Goal: Task Accomplishment & Management: Complete application form

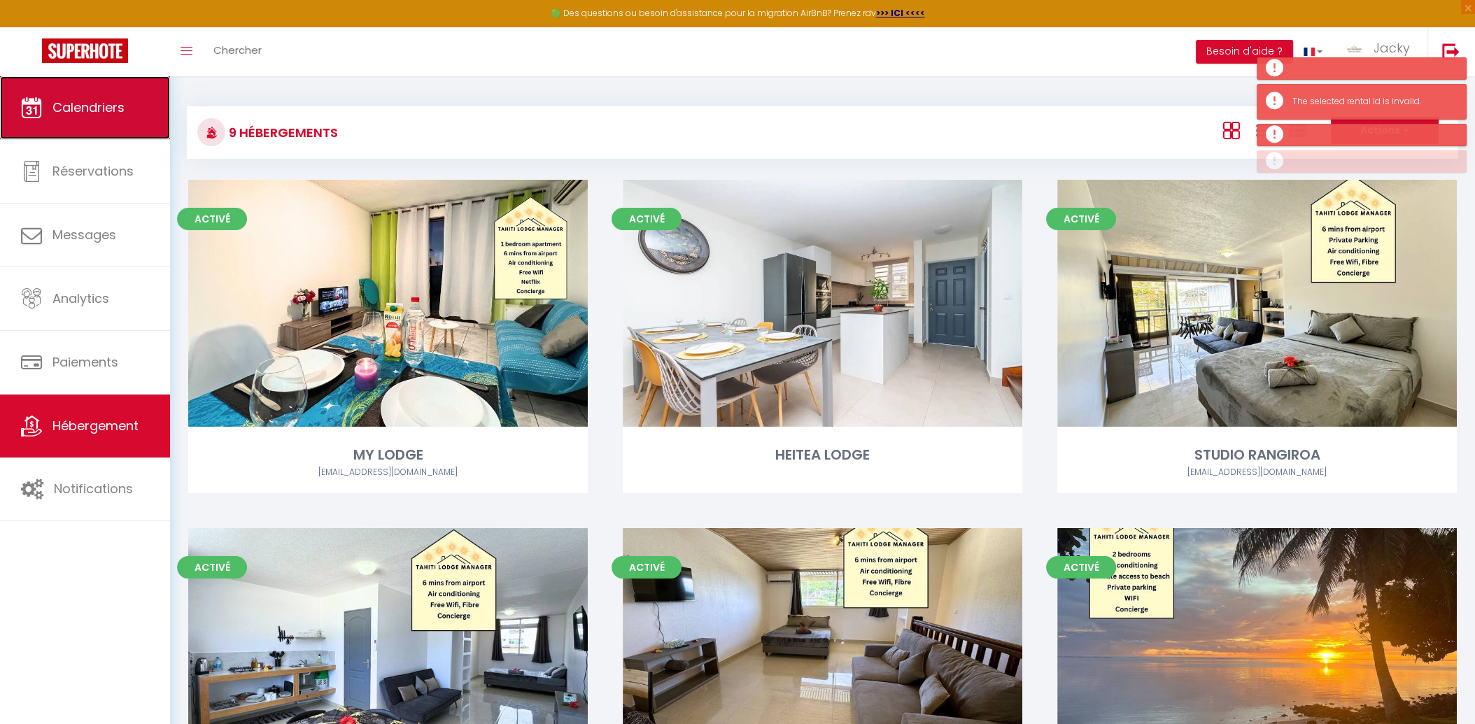
click at [58, 108] on span "Calendriers" at bounding box center [88, 107] width 72 height 17
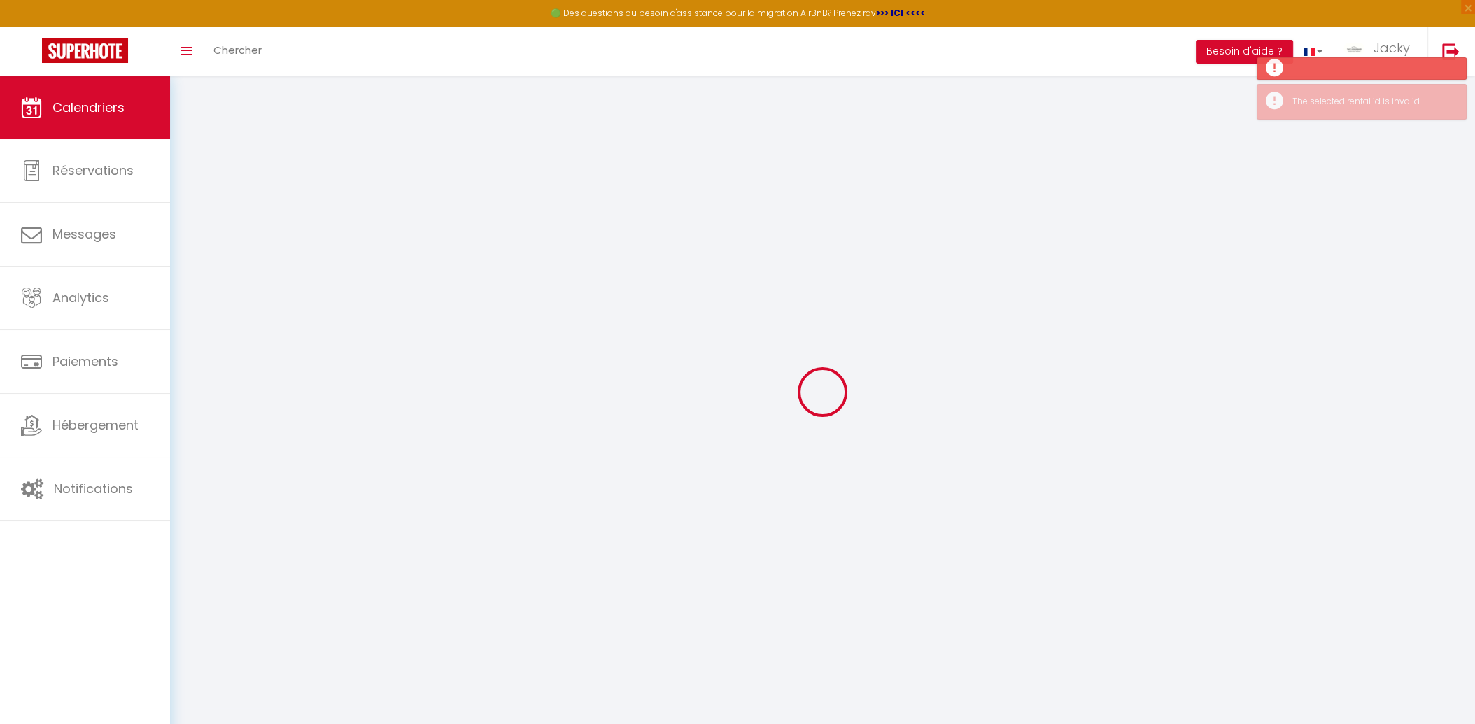
select select
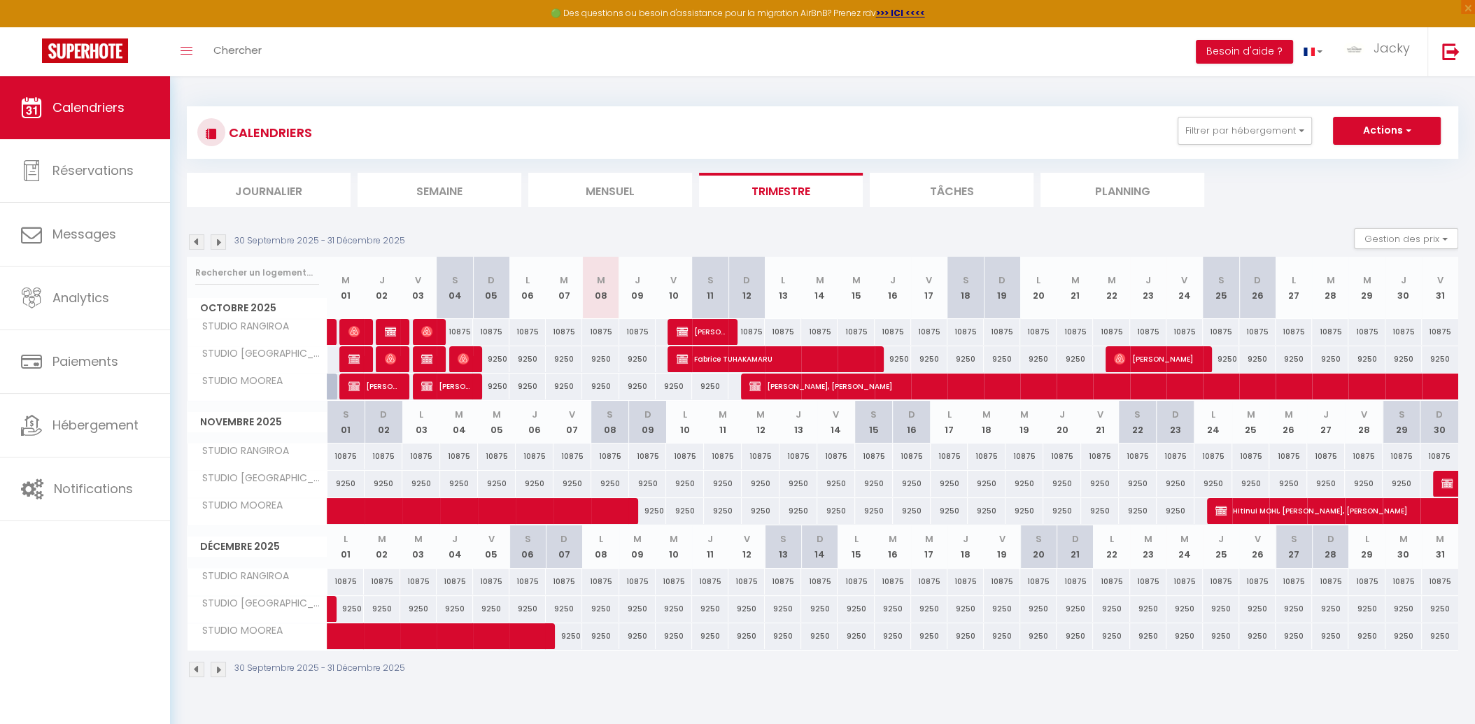
click at [673, 331] on div at bounding box center [685, 332] width 36 height 27
click at [682, 333] on img at bounding box center [681, 331] width 11 height 11
select select "OK"
select select "KO"
select select "0"
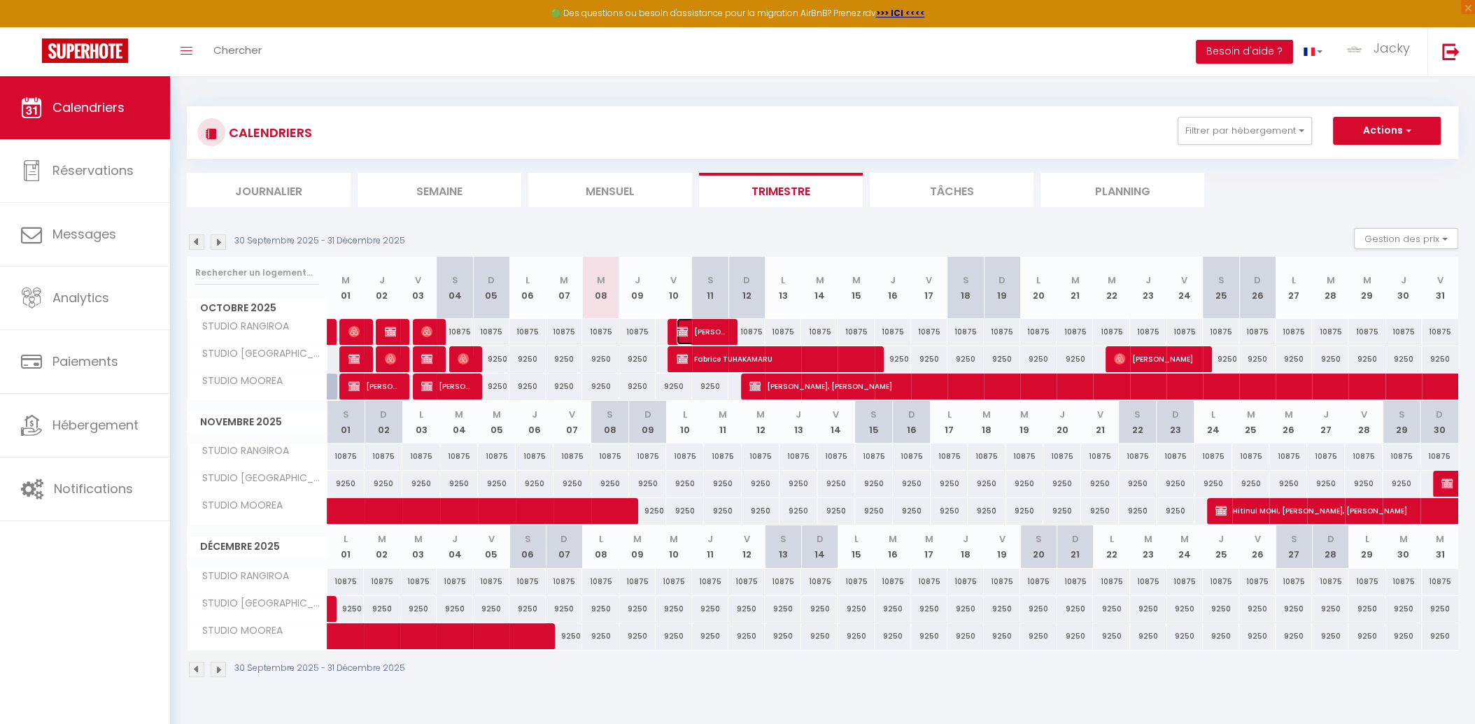
select select "0"
select select "1"
select select
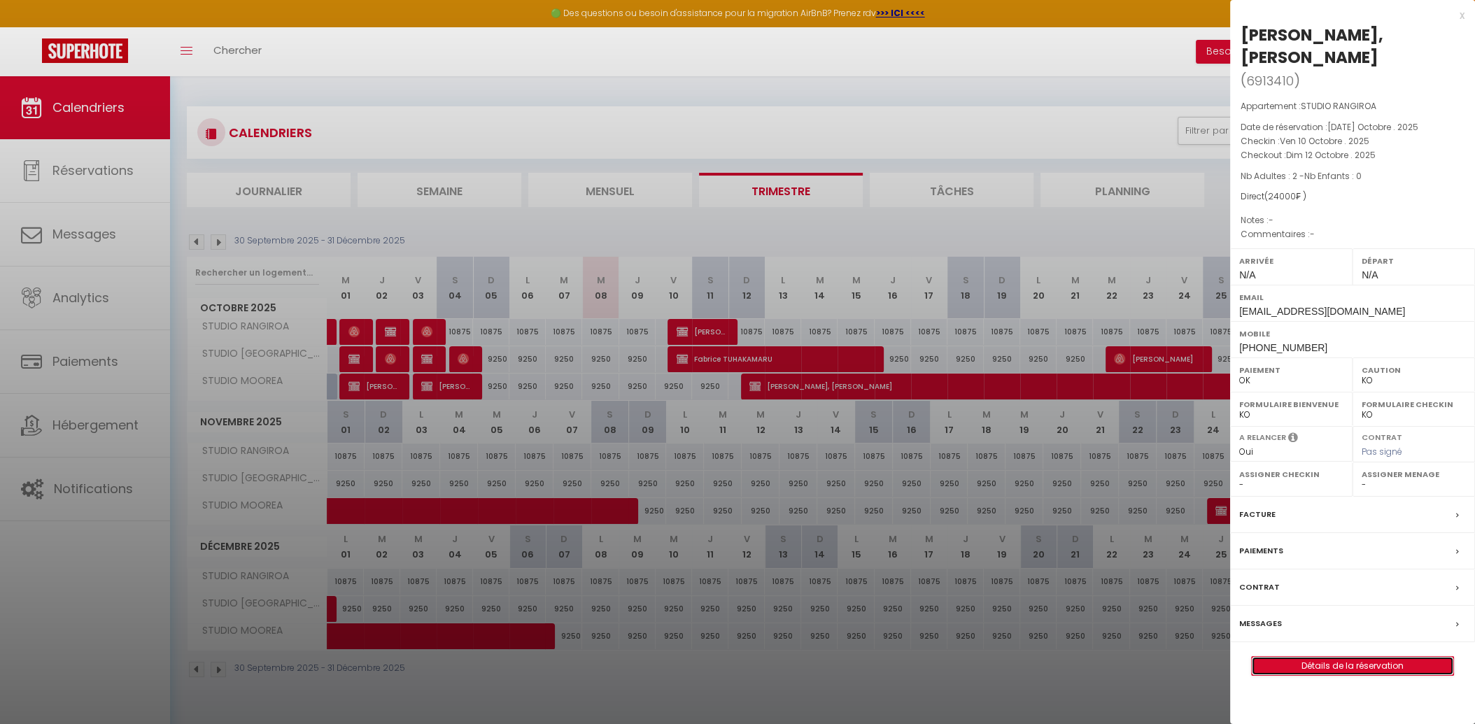
click at [1321, 657] on link "Détails de la réservation" at bounding box center [1351, 666] width 201 height 18
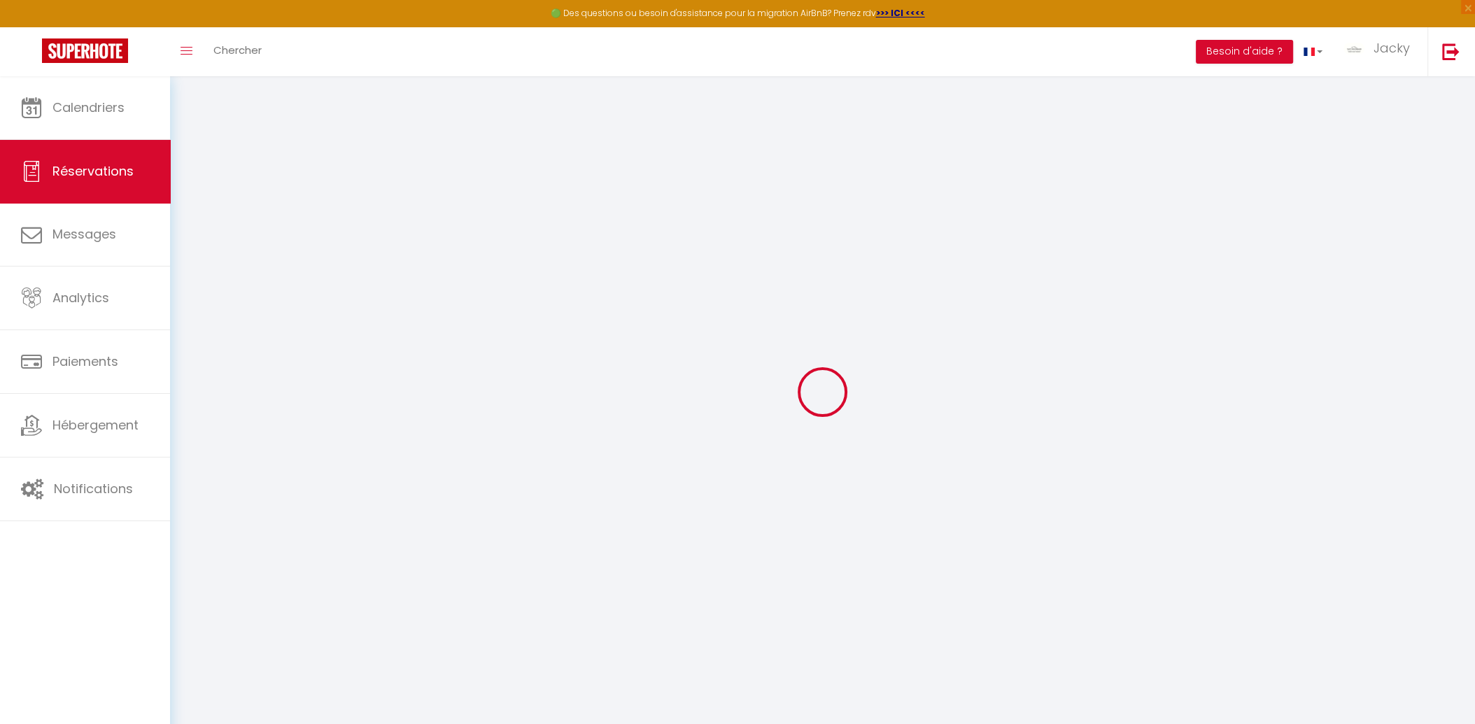
select select
select select "14"
checkbox input "false"
select select
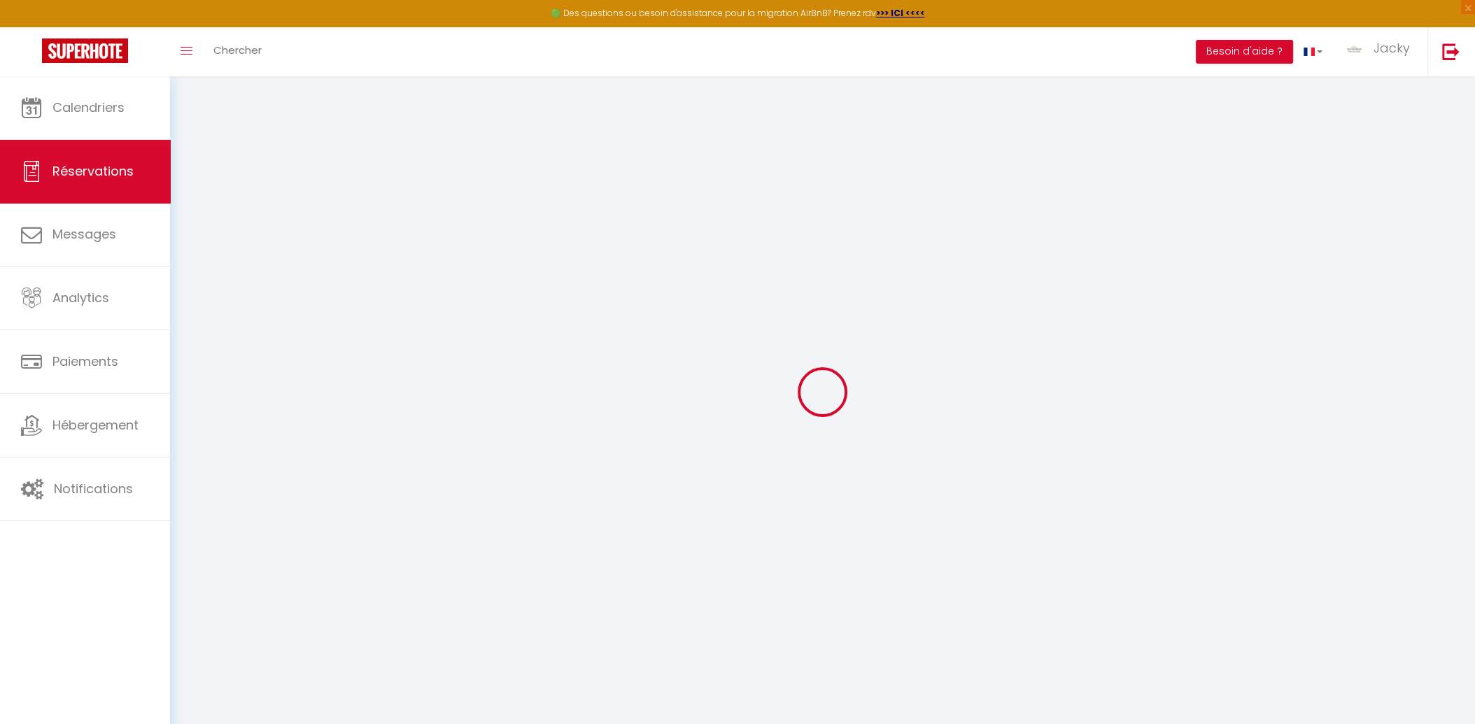
select select
checkbox input "false"
select select
checkbox input "false"
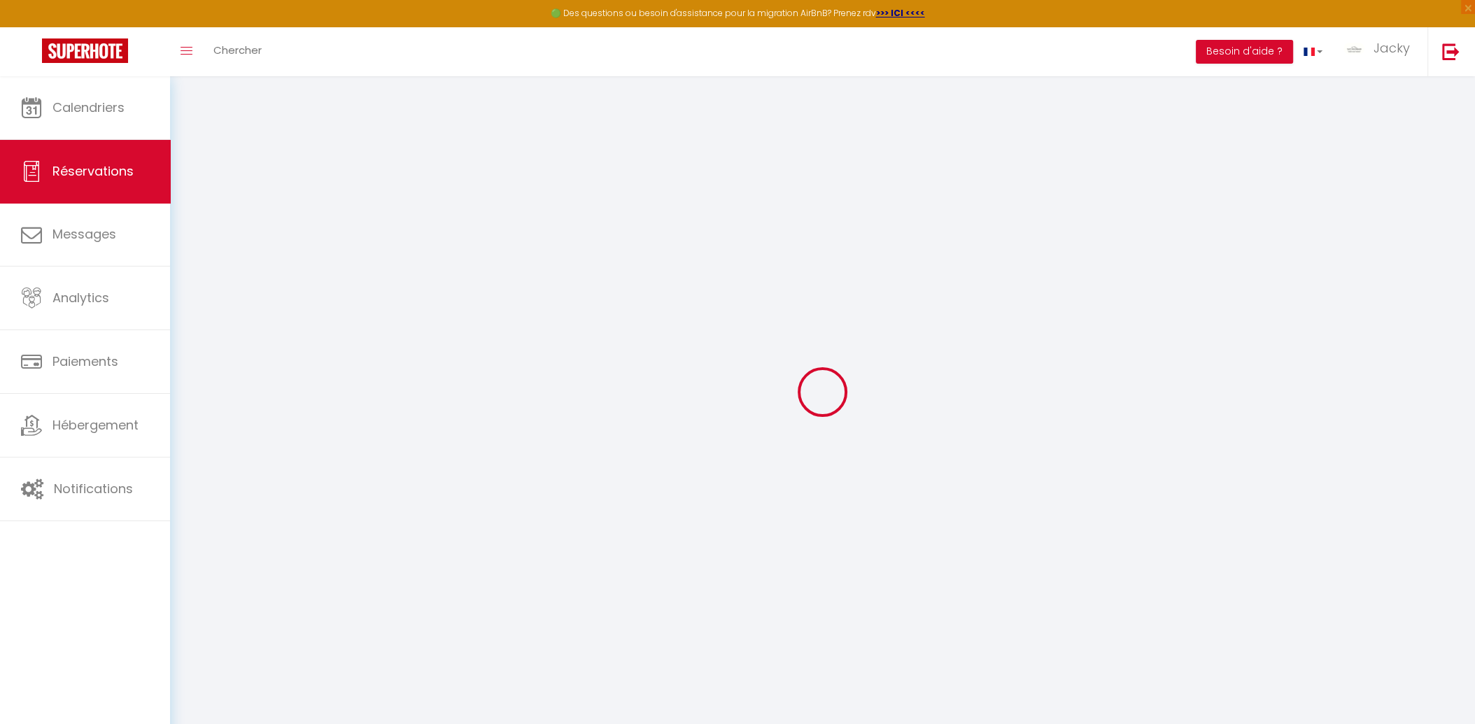
select select
checkbox input "false"
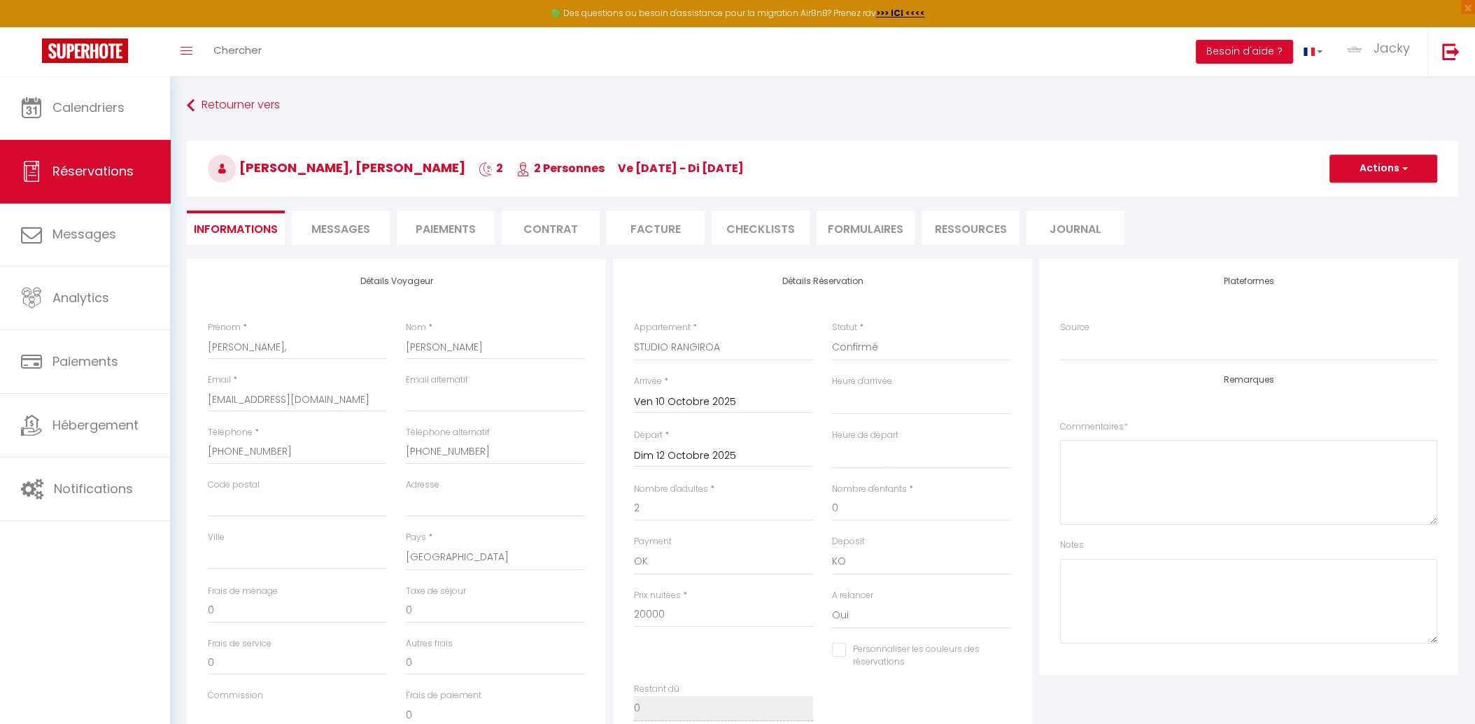
type input "4000"
select select
checkbox input "false"
select select
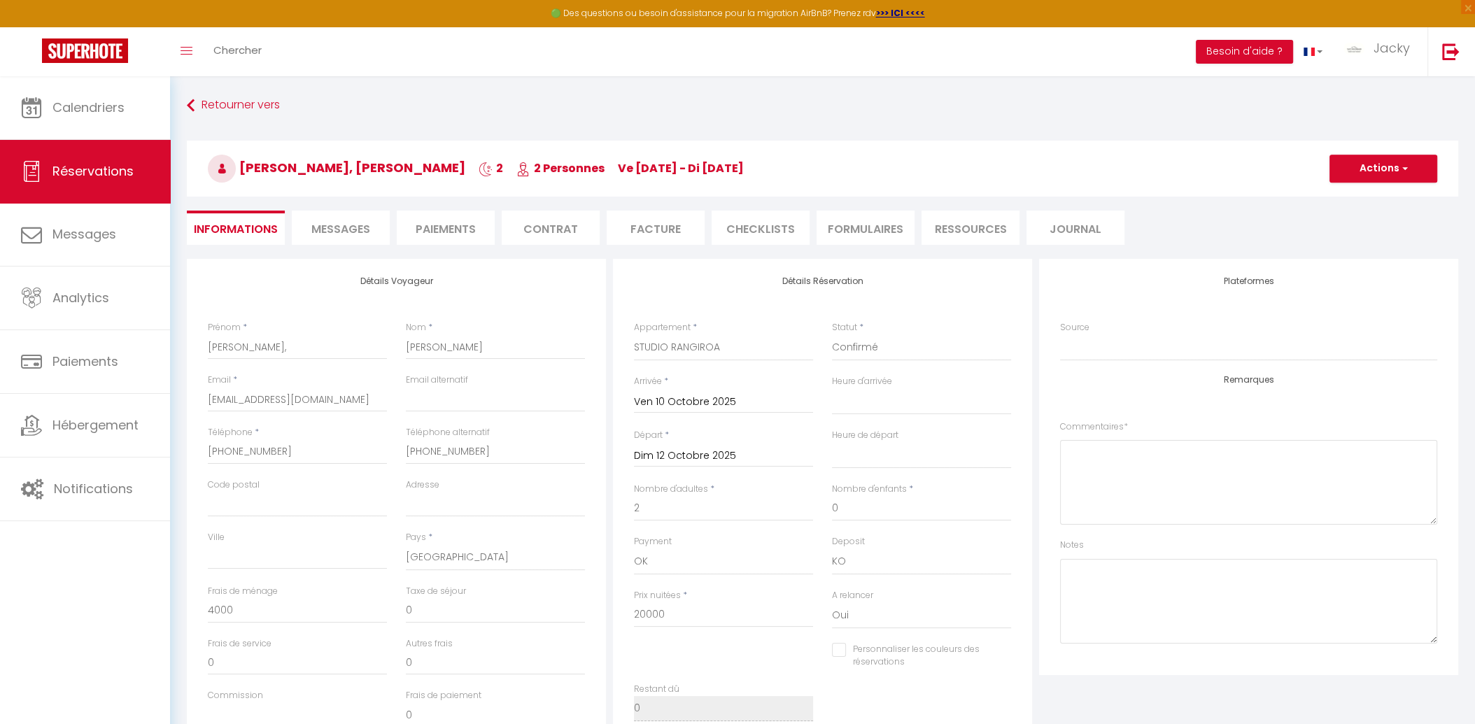
select select
drag, startPoint x: 306, startPoint y: 399, endPoint x: -3, endPoint y: 385, distance: 309.5
click at [0, 385] on html "🟢 Des questions ou besoin d'assistance pour la migration AirBnB? Prenez rdv >>>…" at bounding box center [737, 362] width 1475 height 724
type input "r@[DOMAIN_NAME]"
select select
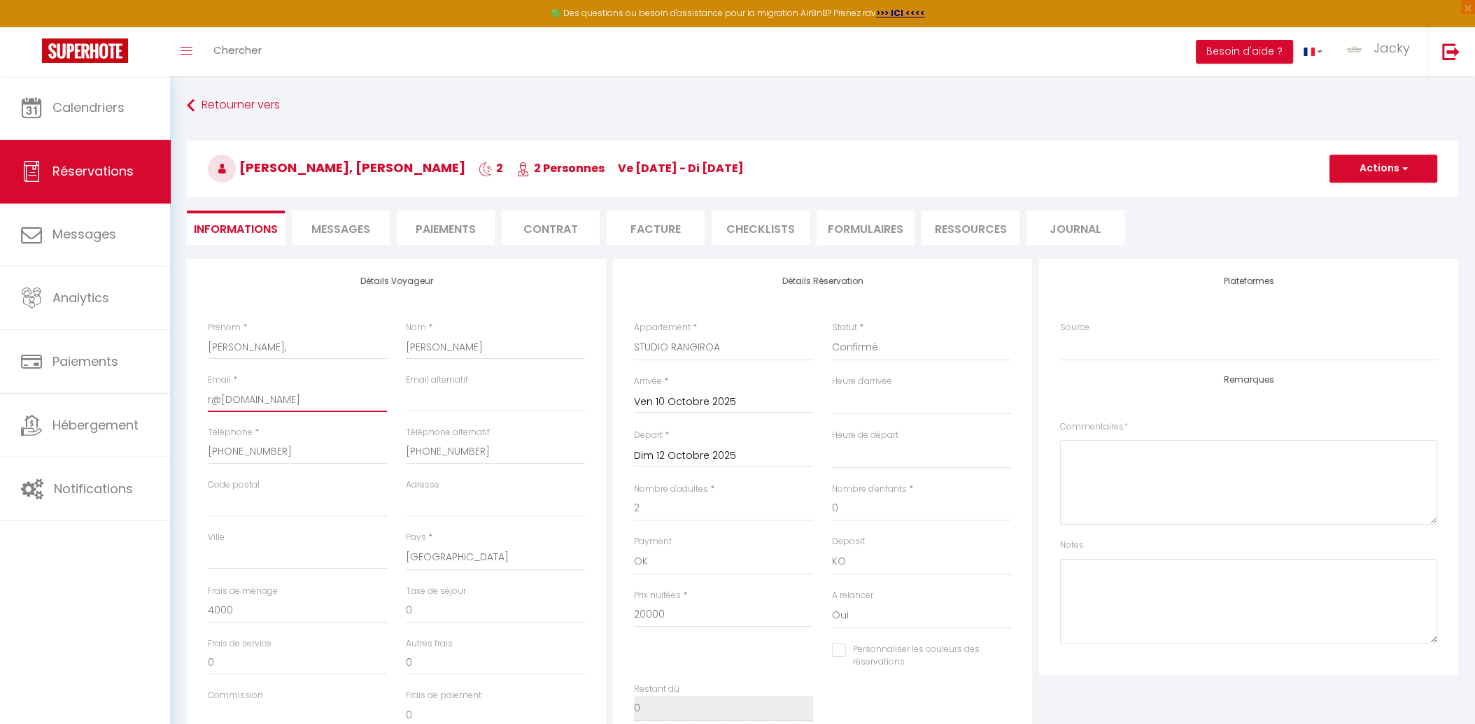
select select
checkbox input "false"
type input "[EMAIL_ADDRESS][DOMAIN_NAME]"
select select
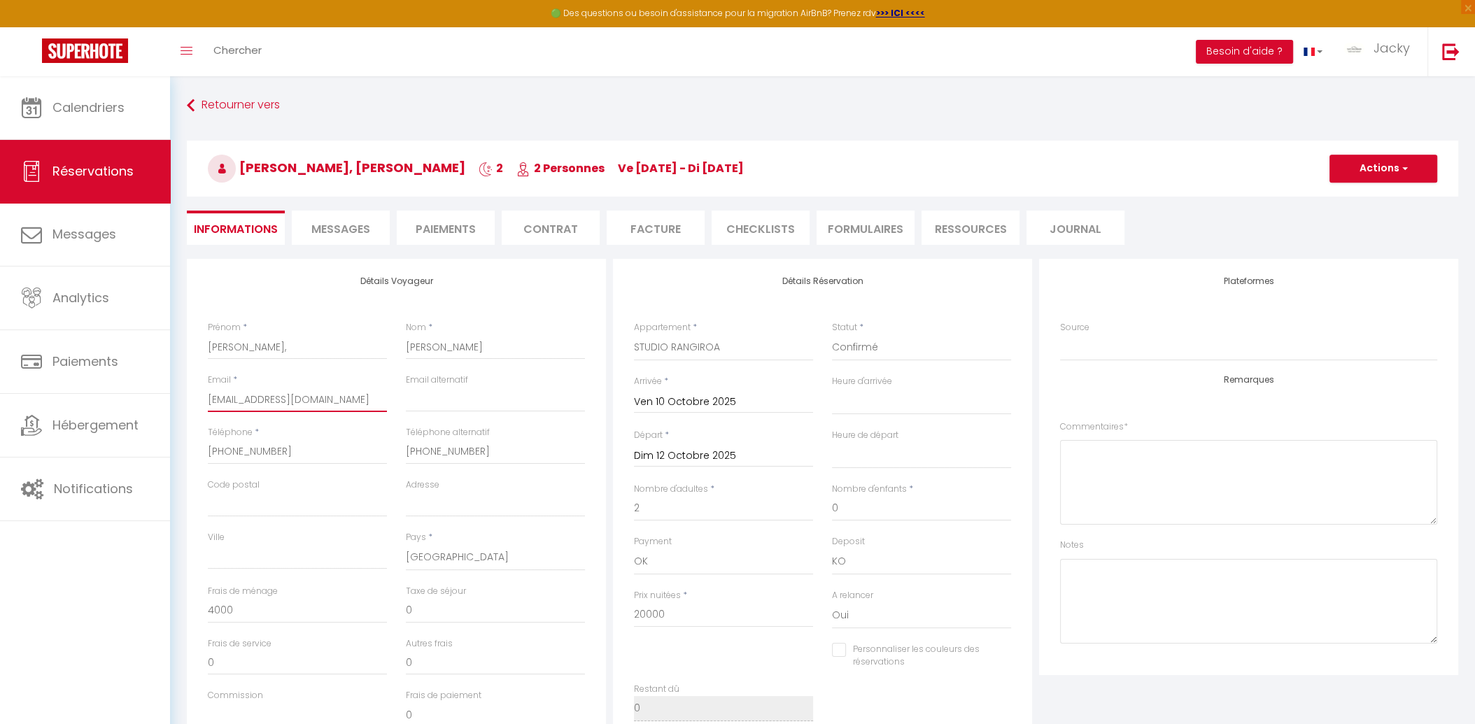
checkbox input "false"
type input "[EMAIL_ADDRESS][DOMAIN_NAME]"
select select
checkbox input "false"
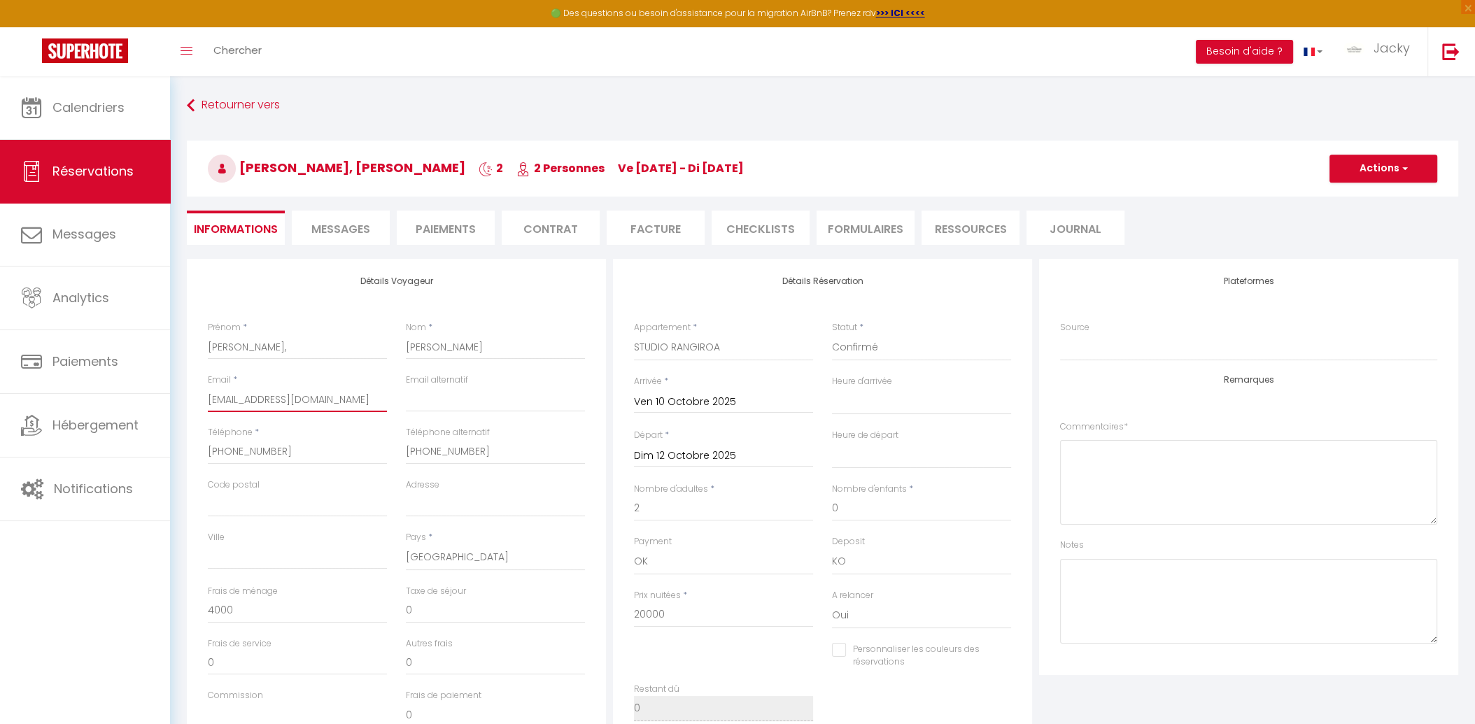
type input "[PERSON_NAME][EMAIL_ADDRESS][DOMAIN_NAME]"
select select
checkbox input "false"
type input "[PERSON_NAME][EMAIL_ADDRESS][DOMAIN_NAME]"
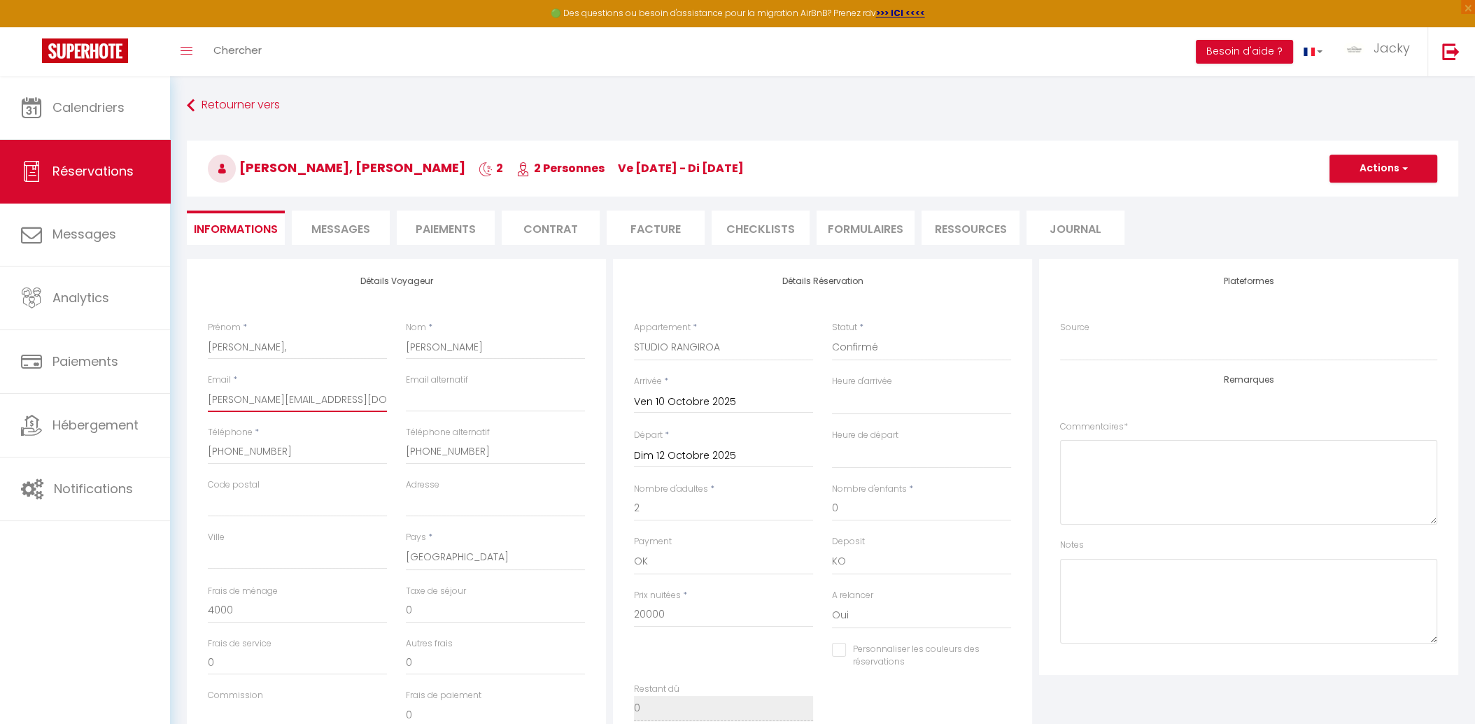
select select
checkbox input "false"
type input "[PERSON_NAME][EMAIL_ADDRESS][DOMAIN_NAME]"
select select
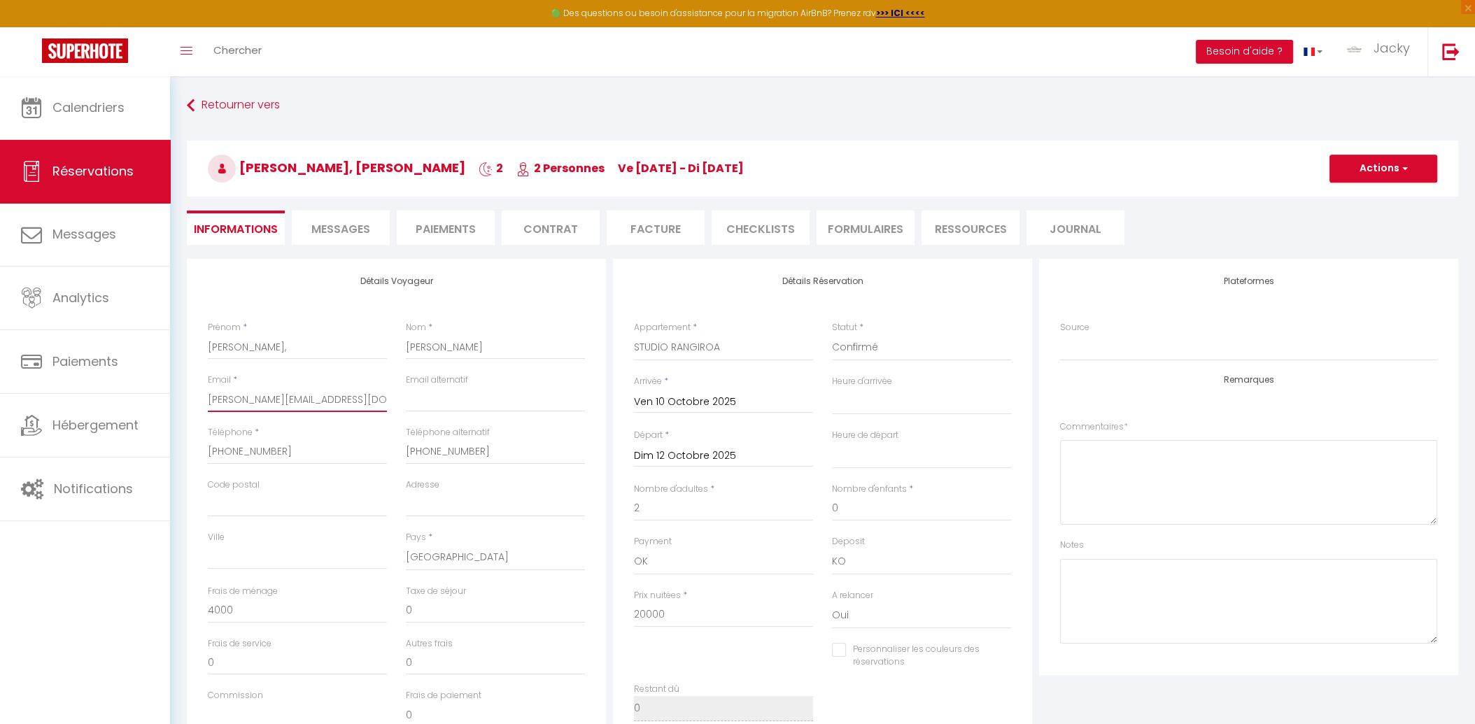
select select
checkbox input "false"
type input "[EMAIL_ADDRESS][DOMAIN_NAME]"
select select
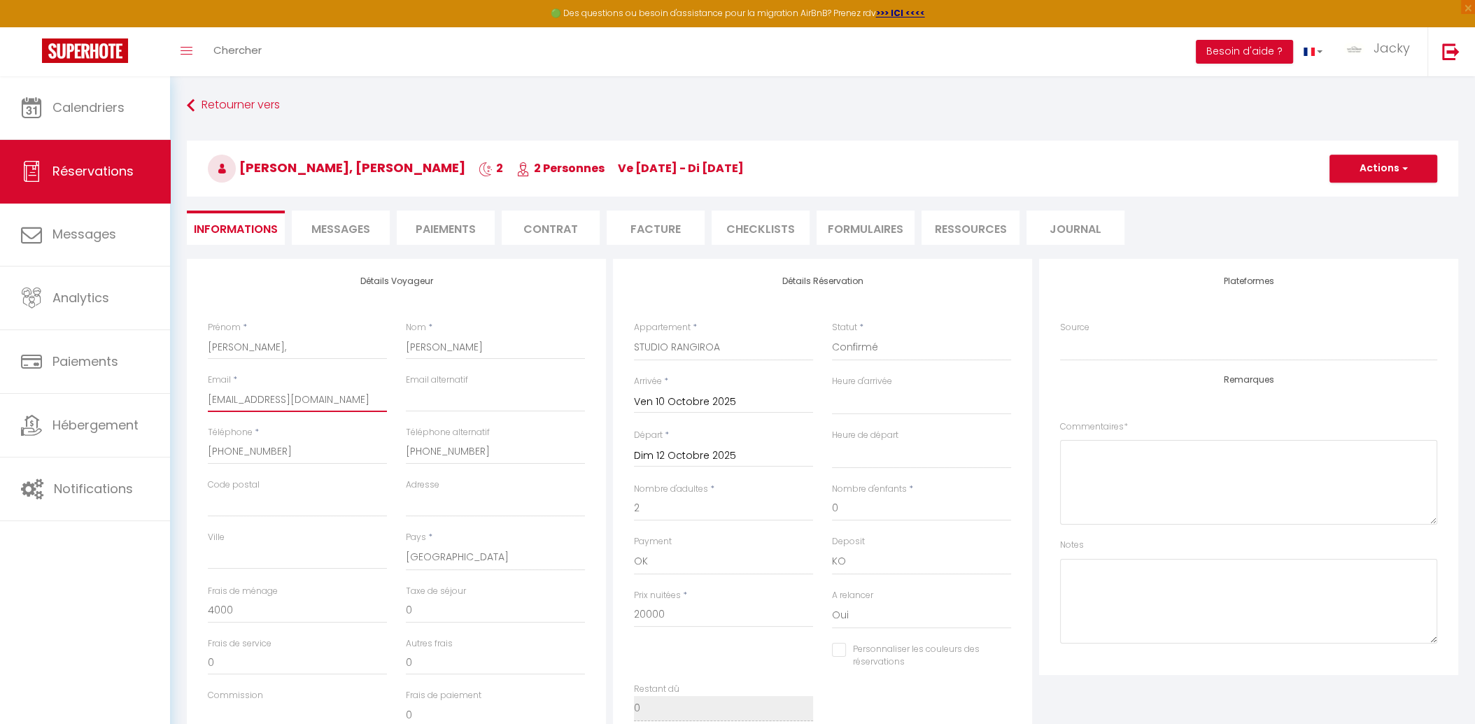
checkbox input "false"
type input "[EMAIL_ADDRESS][DOMAIN_NAME]"
select select
checkbox input "false"
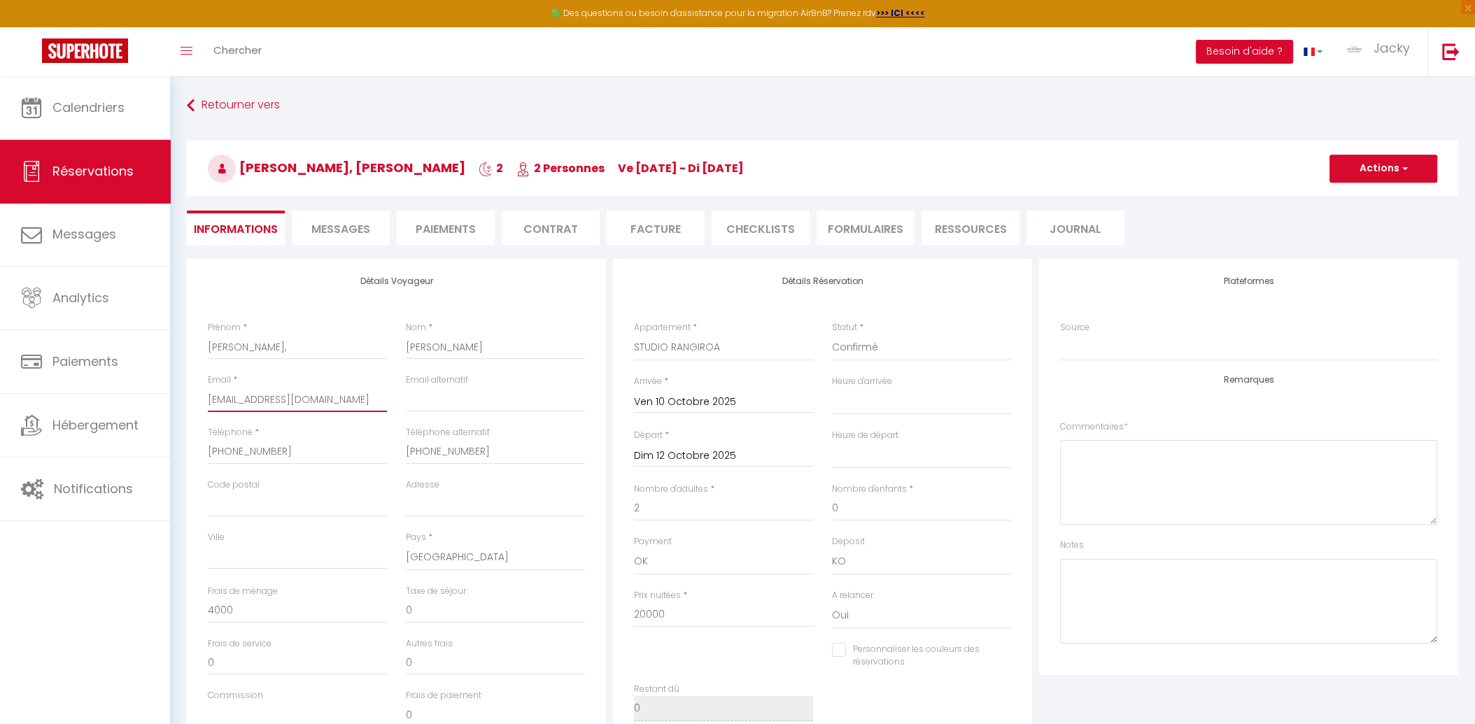
type input "[EMAIL_ADDRESS][DOMAIN_NAME]"
select select
checkbox input "false"
type input "[EMAIL_ADDRESS][DOMAIN_NAME]"
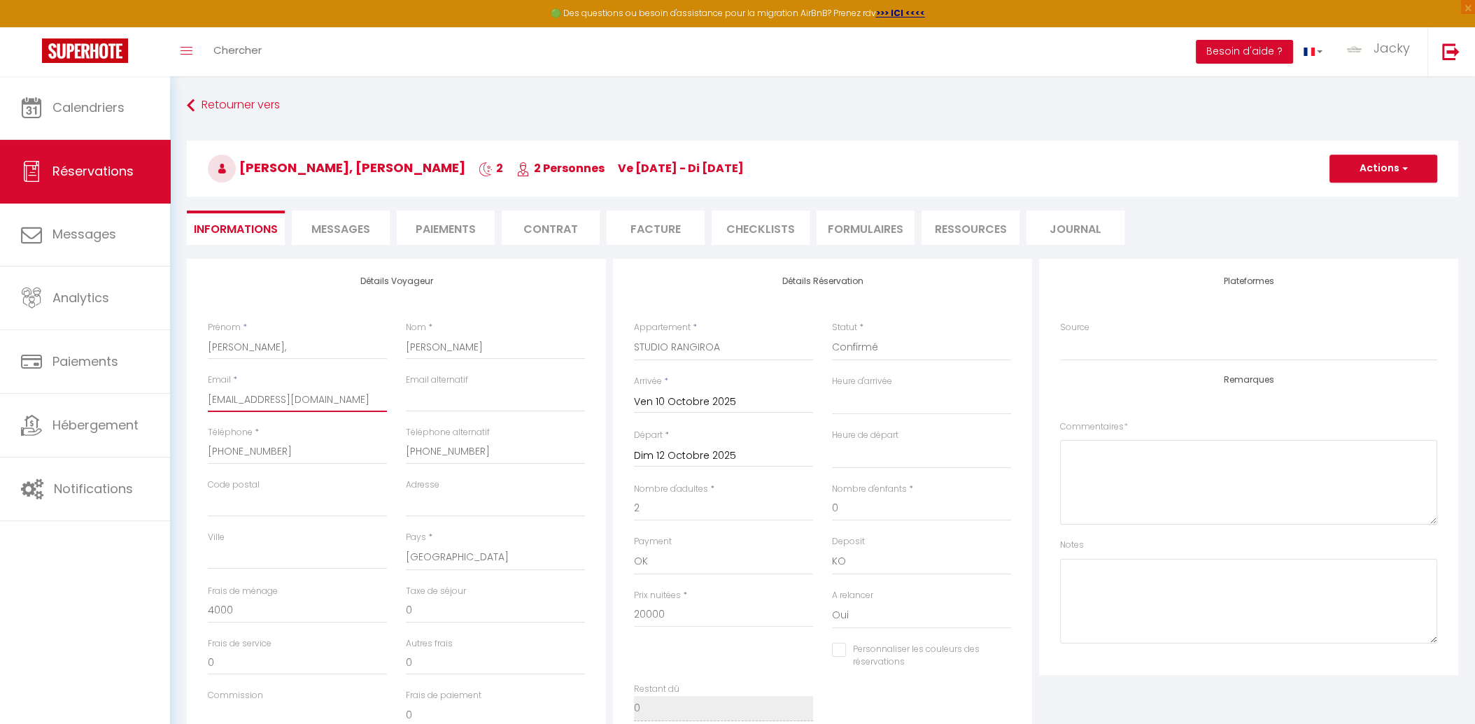
select select
checkbox input "false"
